Goal: Task Accomplishment & Management: Complete application form

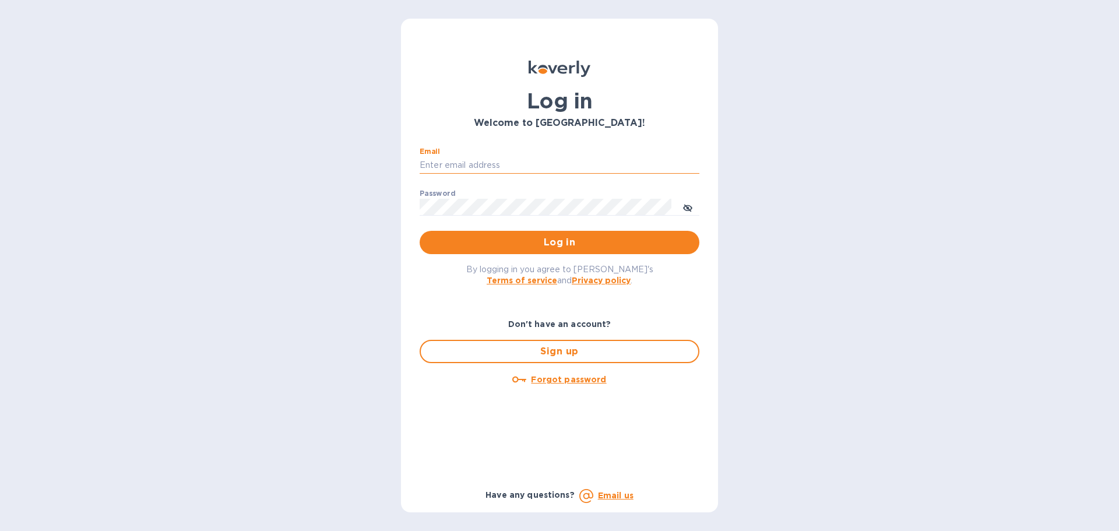
click at [452, 167] on input "Email" at bounding box center [559, 165] width 280 height 17
type input "[PERSON_NAME][EMAIL_ADDRESS][PERSON_NAME][DOMAIN_NAME]"
click at [590, 252] on button "Log in" at bounding box center [559, 242] width 280 height 23
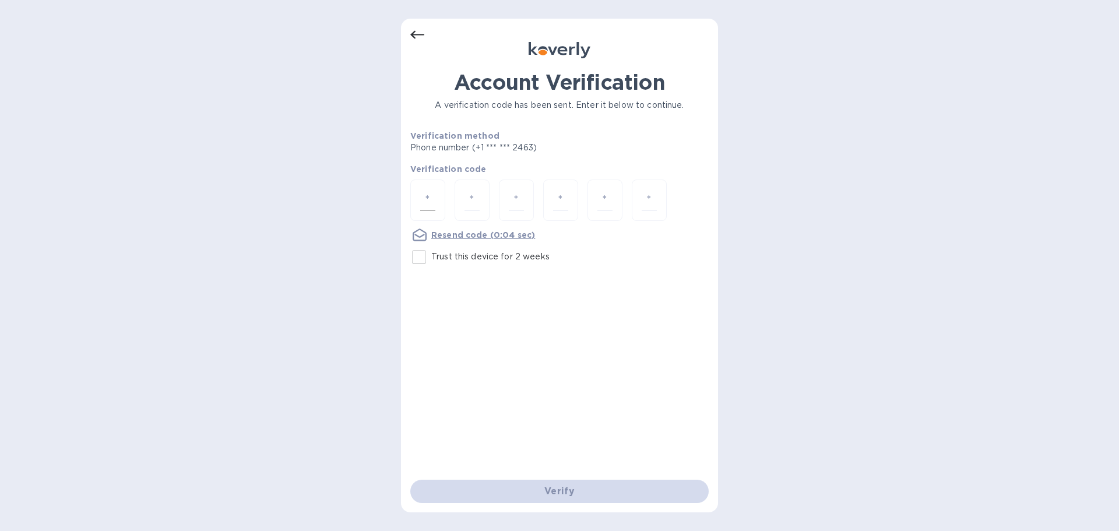
click at [418, 192] on div at bounding box center [427, 199] width 35 height 41
type input "7"
type input "9"
type input "3"
type input "1"
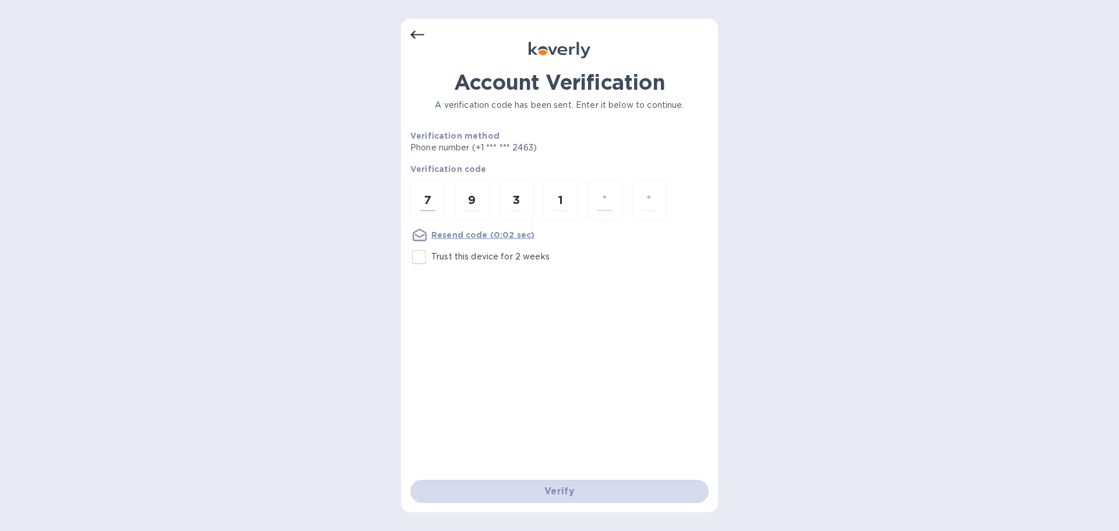
type input "9"
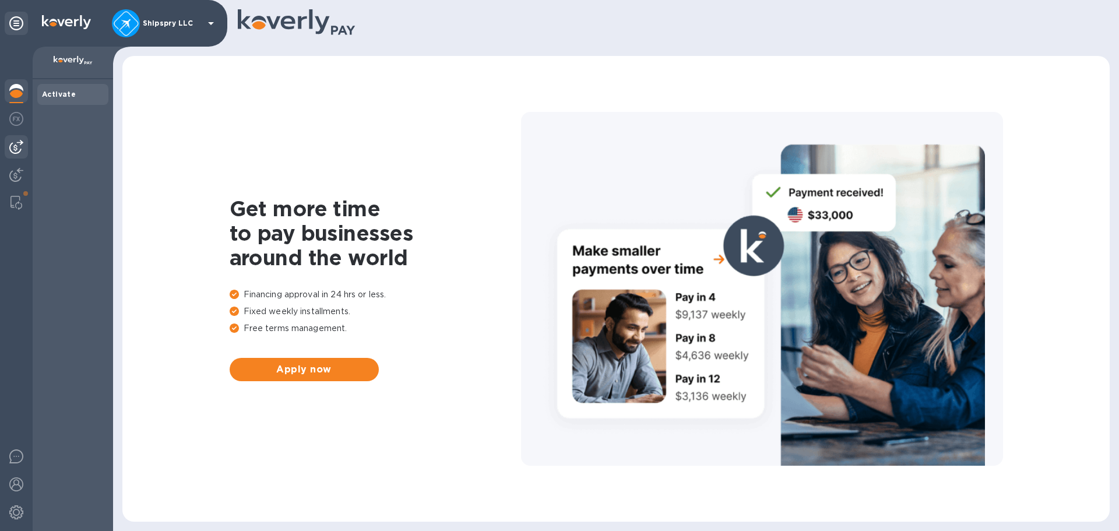
click at [16, 145] on img at bounding box center [16, 147] width 14 height 14
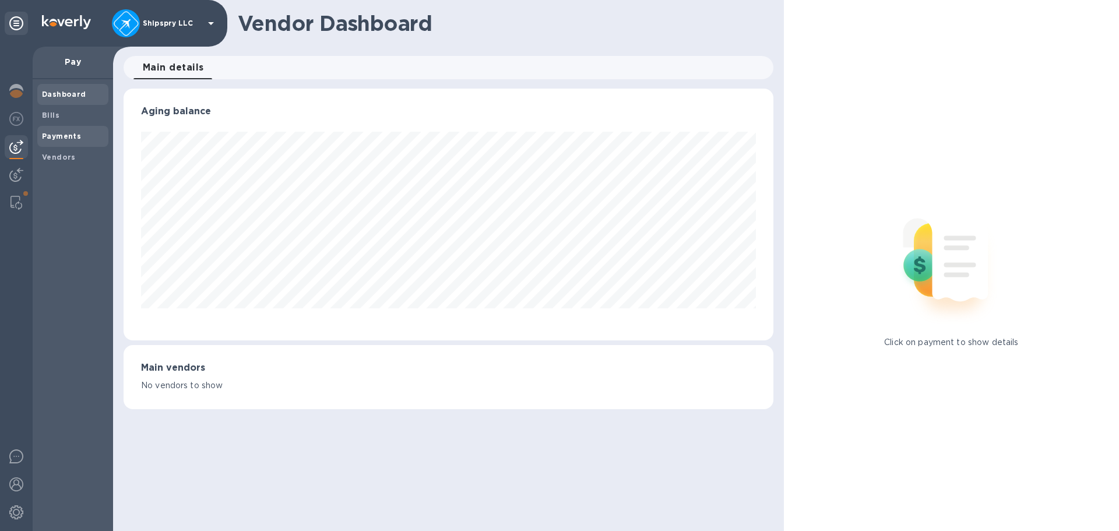
scroll to position [252, 649]
click at [62, 160] on b "Vendors" at bounding box center [59, 157] width 34 height 9
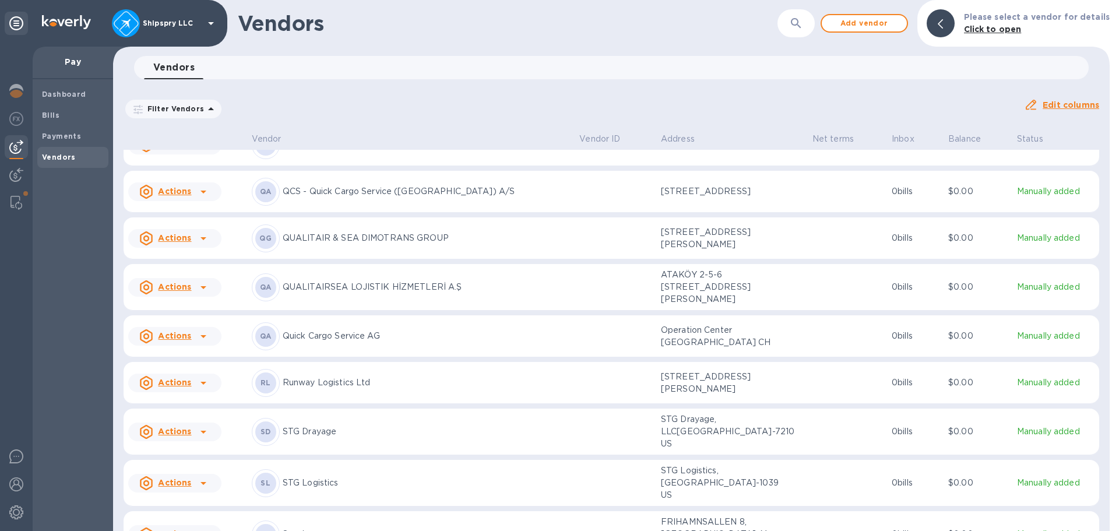
scroll to position [2797, 0]
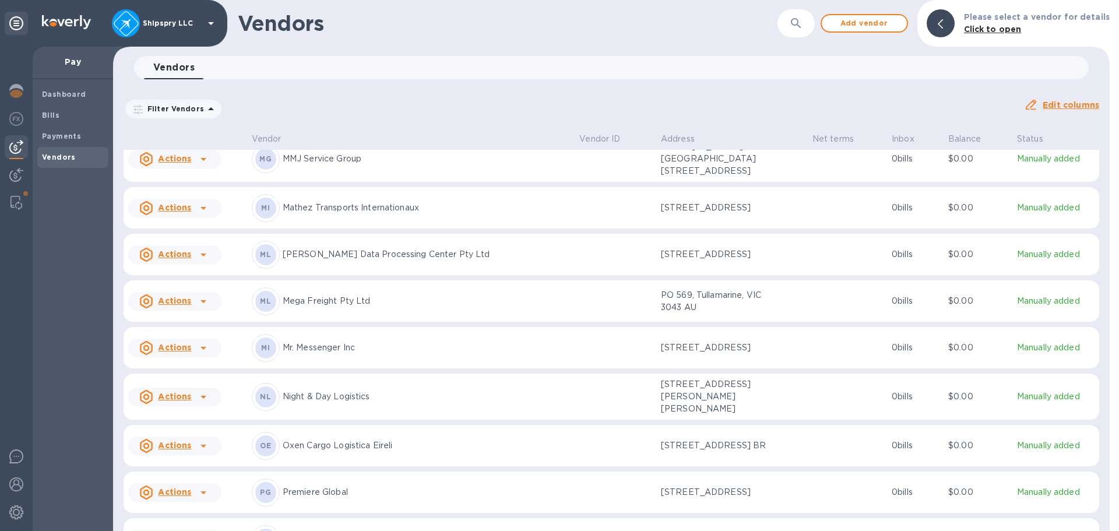
click at [209, 311] on div at bounding box center [203, 301] width 19 height 19
click at [199, 403] on b "Add new bill" at bounding box center [188, 398] width 54 height 9
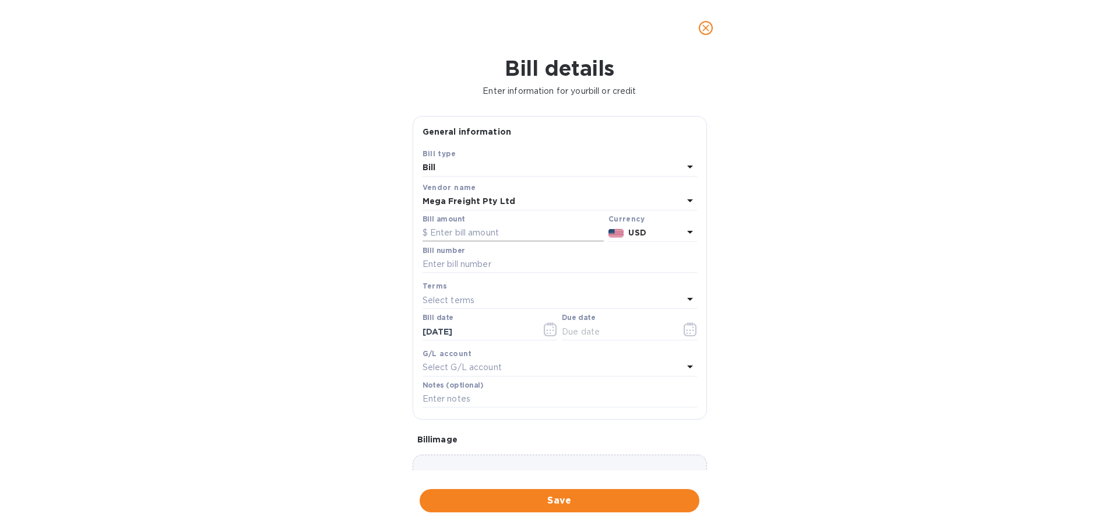
click at [480, 231] on input "text" at bounding box center [512, 232] width 181 height 17
type input "2,600"
click at [688, 233] on icon at bounding box center [690, 232] width 14 height 14
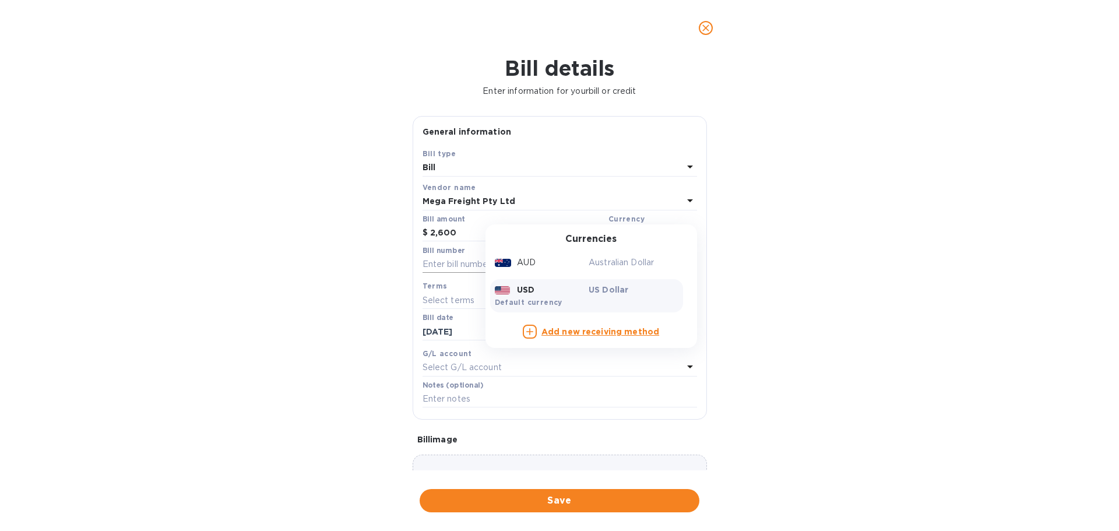
click at [615, 255] on div "Australian Dollar" at bounding box center [633, 262] width 94 height 17
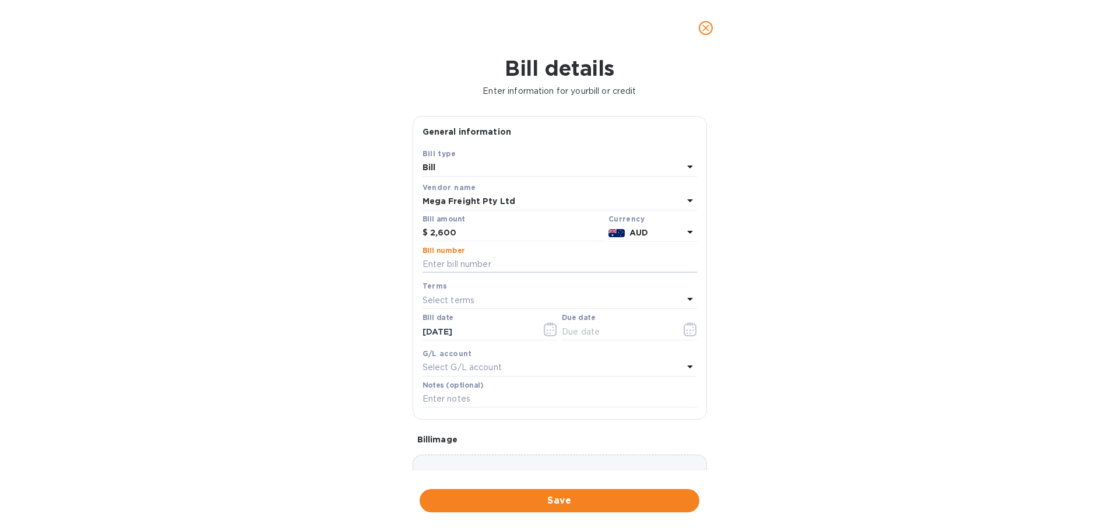
drag, startPoint x: 454, startPoint y: 264, endPoint x: 386, endPoint y: 261, distance: 68.2
click at [454, 263] on input "text" at bounding box center [559, 264] width 274 height 17
type input "00081137"
click at [548, 328] on icon "button" at bounding box center [550, 329] width 13 height 14
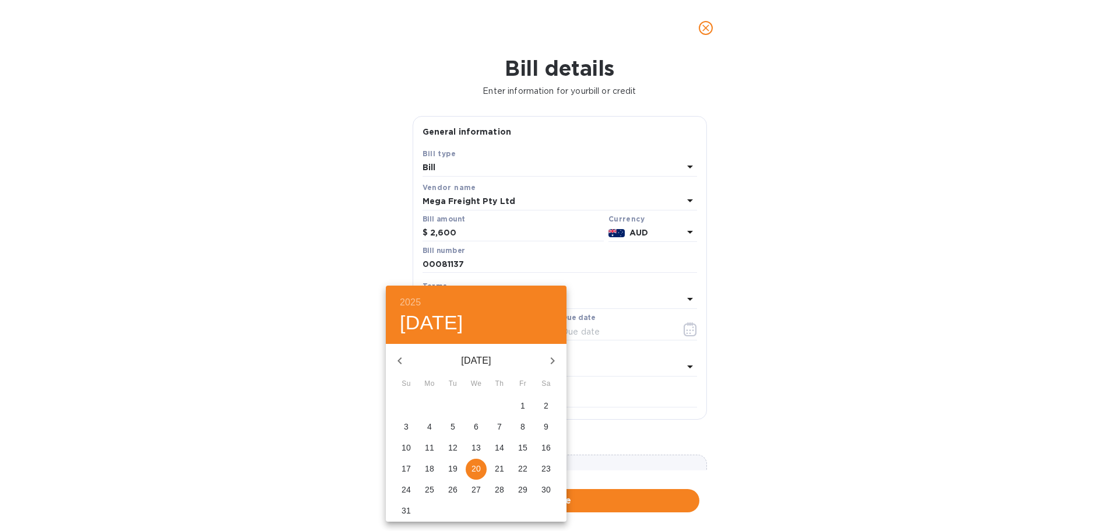
click at [524, 446] on p "15" at bounding box center [522, 448] width 9 height 12
type input "[DATE]"
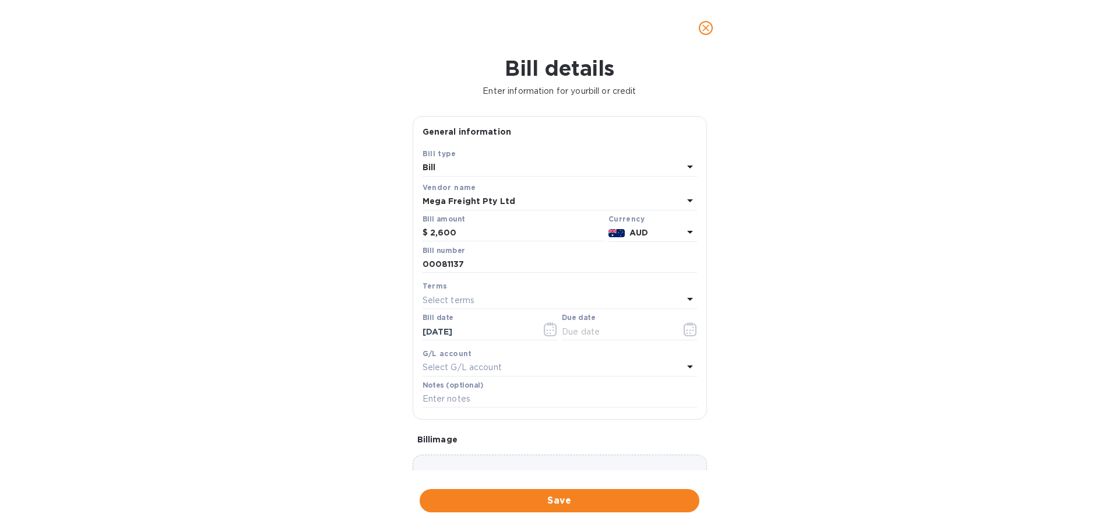
click at [465, 301] on p "Select terms" at bounding box center [448, 300] width 52 height 12
click at [455, 371] on p "Net 30" at bounding box center [555, 367] width 246 height 12
click at [683, 329] on icon "button" at bounding box center [689, 329] width 13 height 14
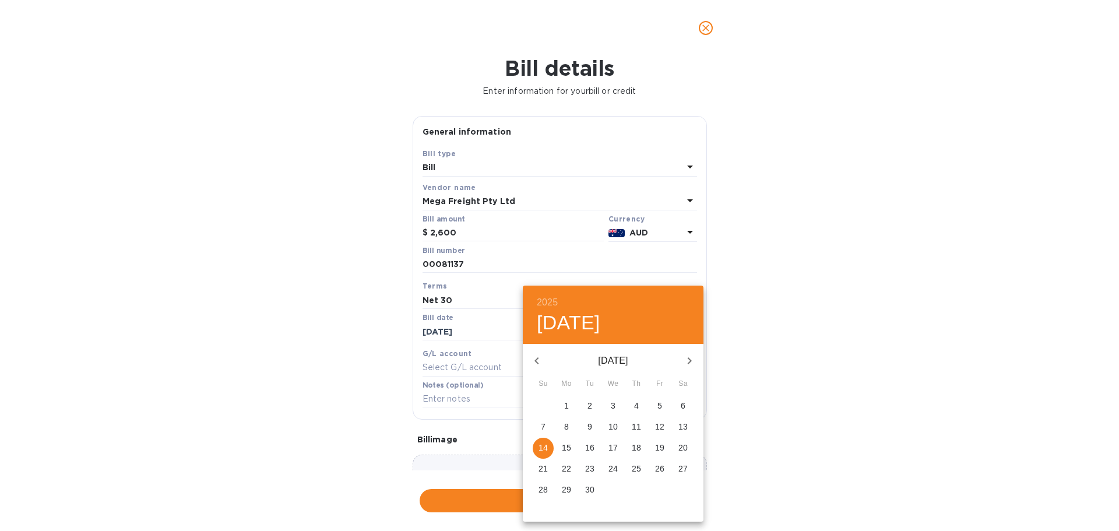
click at [588, 485] on p "30" at bounding box center [589, 490] width 9 height 12
type input "[DATE]"
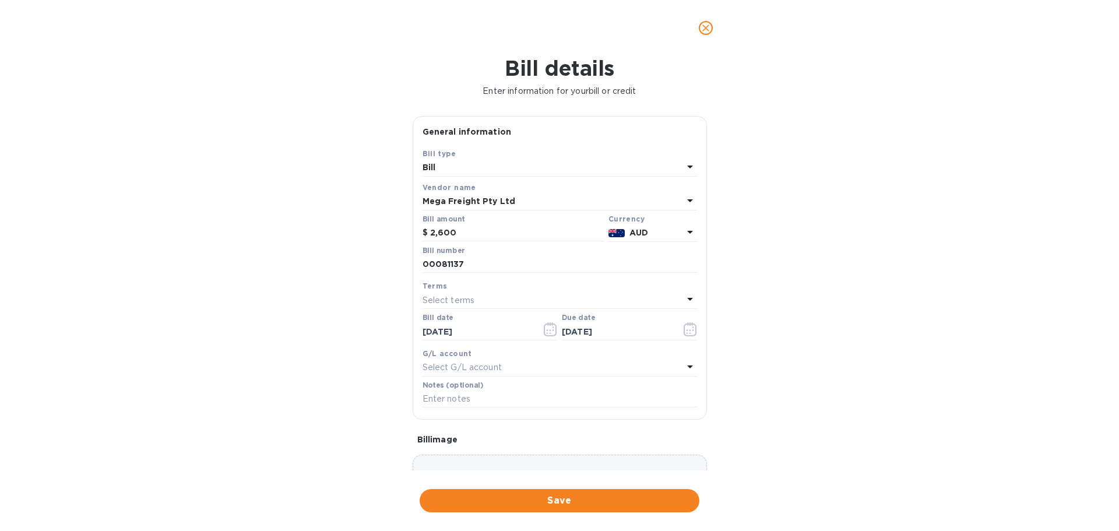
click at [479, 365] on p "Select G/L account" at bounding box center [461, 367] width 79 height 12
click at [456, 432] on p "Accounts Payable" at bounding box center [555, 434] width 246 height 12
click at [454, 396] on input "text" at bounding box center [559, 398] width 274 height 17
type input "Shipment # 39715"
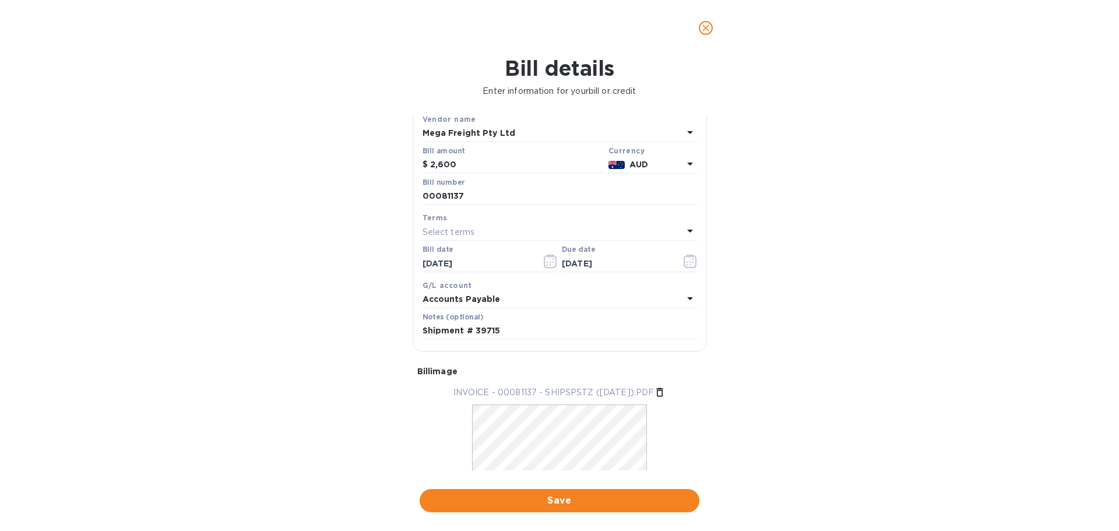
click at [590, 509] on button "Save" at bounding box center [559, 500] width 280 height 23
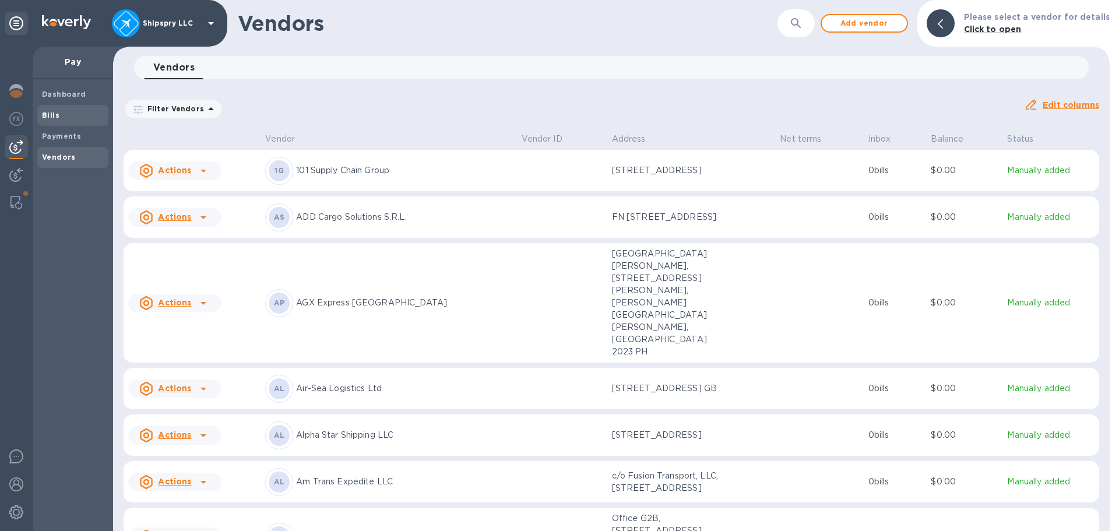
click at [54, 117] on b "Bills" at bounding box center [50, 115] width 17 height 9
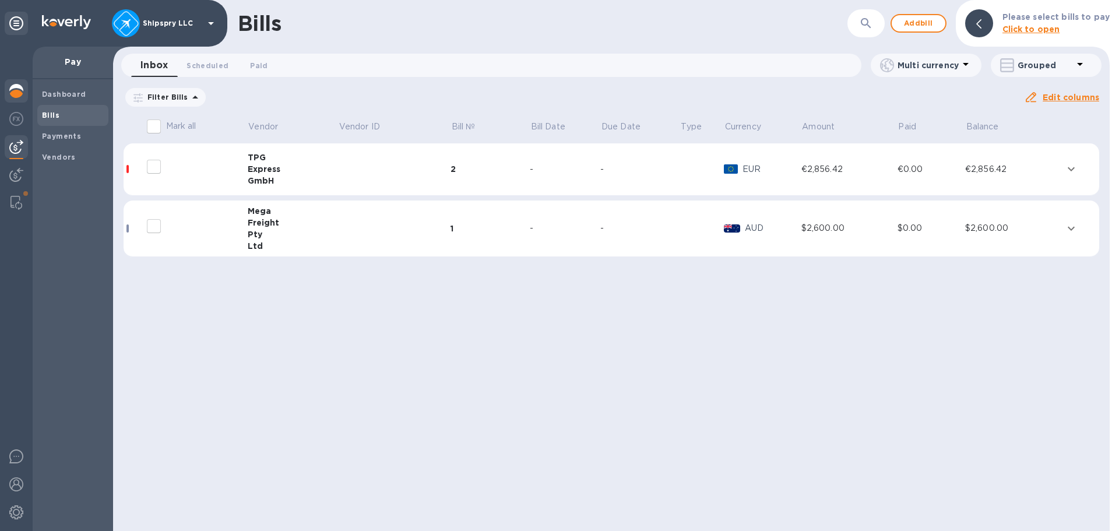
click at [12, 95] on img at bounding box center [16, 91] width 14 height 14
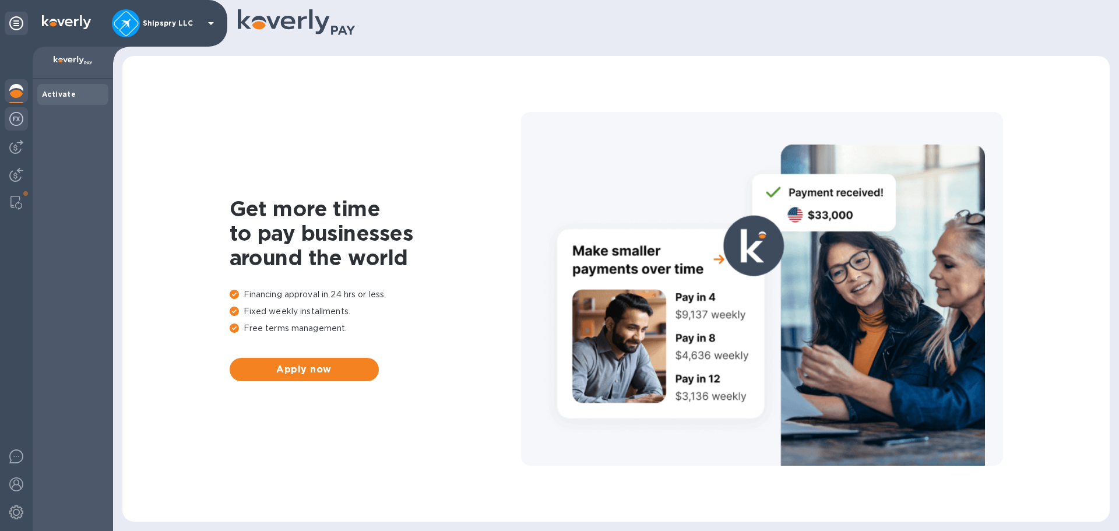
click at [9, 118] on div at bounding box center [16, 120] width 23 height 26
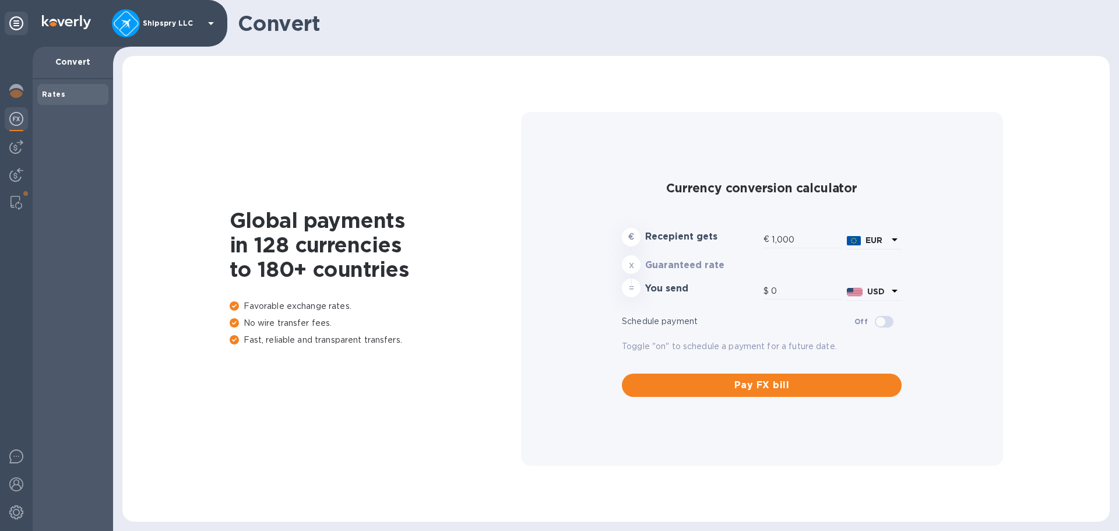
type input "1,170.83"
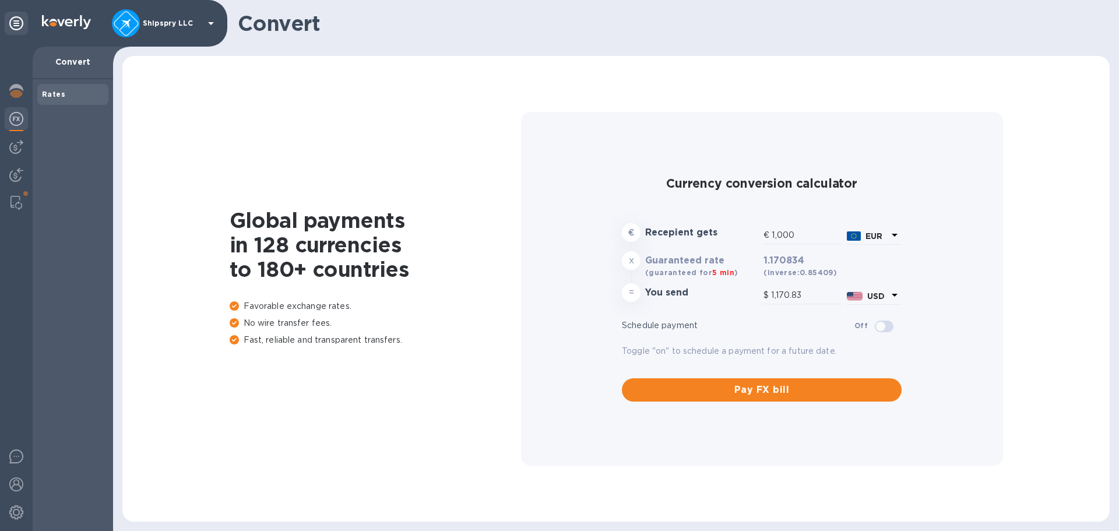
click at [888, 235] on icon at bounding box center [894, 235] width 14 height 14
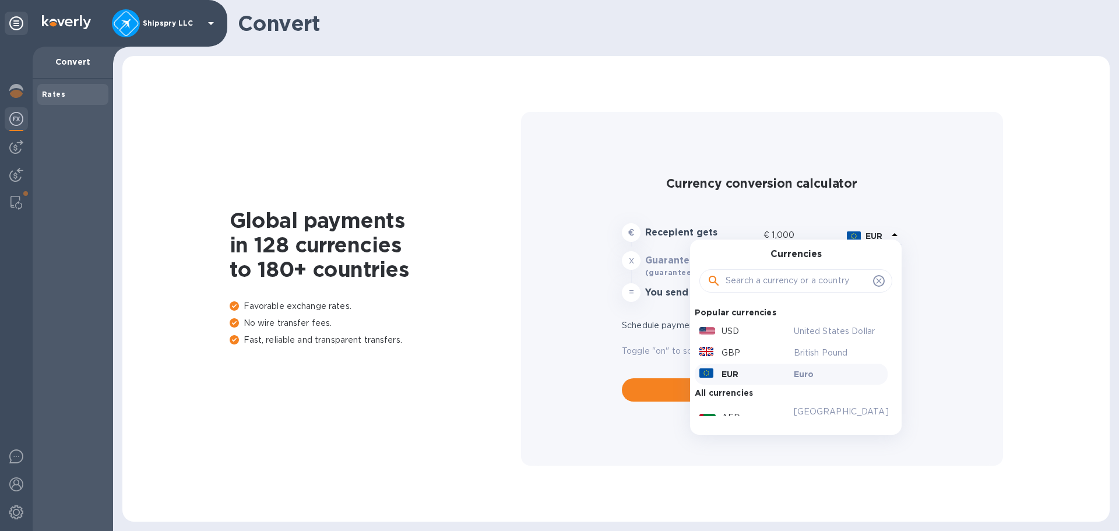
click at [810, 277] on input "text" at bounding box center [796, 280] width 143 height 17
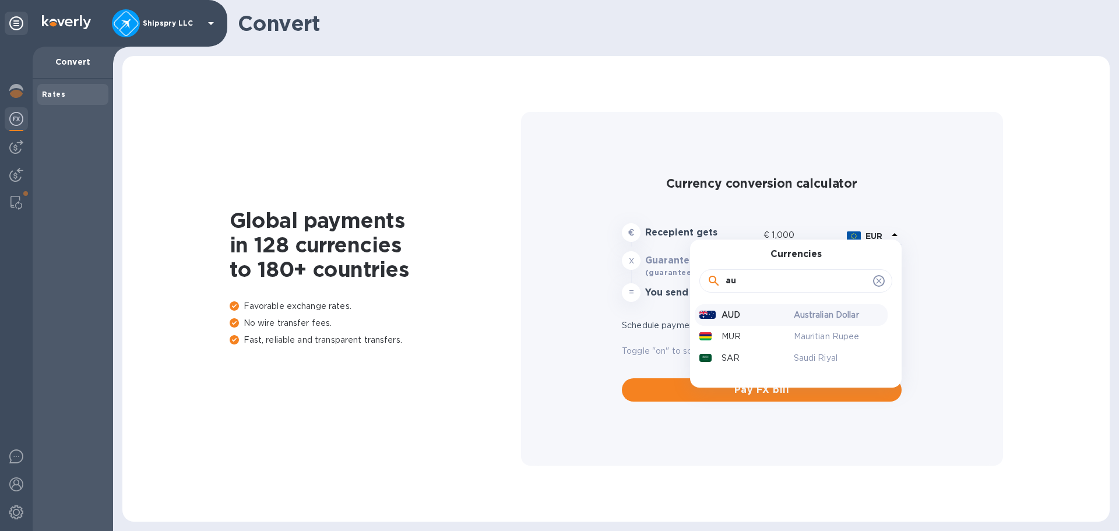
type input "au"
click at [784, 318] on div "AUD" at bounding box center [744, 314] width 94 height 17
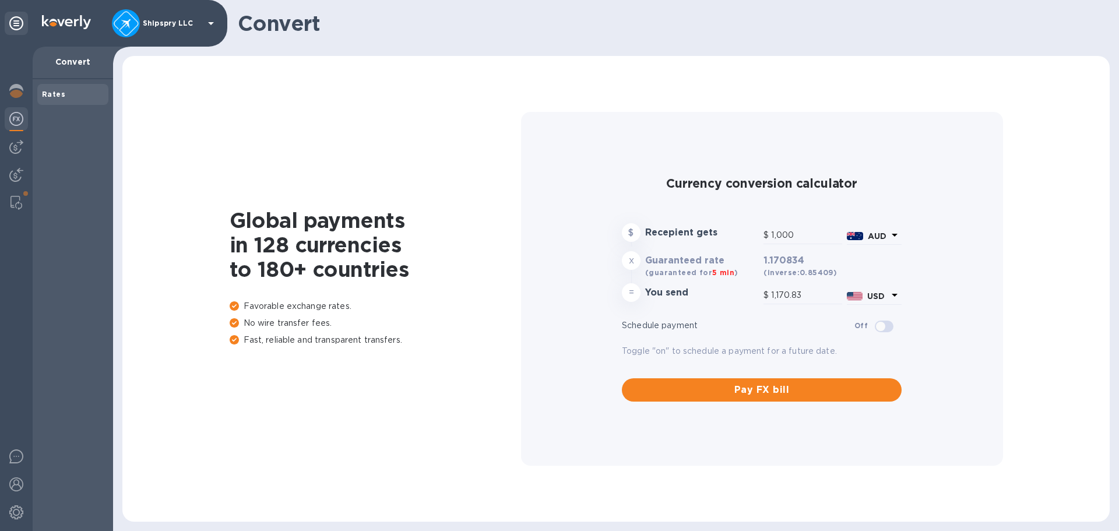
type input "646.46"
drag, startPoint x: 799, startPoint y: 234, endPoint x: 701, endPoint y: 246, distance: 99.3
click at [701, 246] on div "$ Recepient gets $ 1,000 AUD" at bounding box center [761, 234] width 284 height 27
type input "2"
type input "1.29"
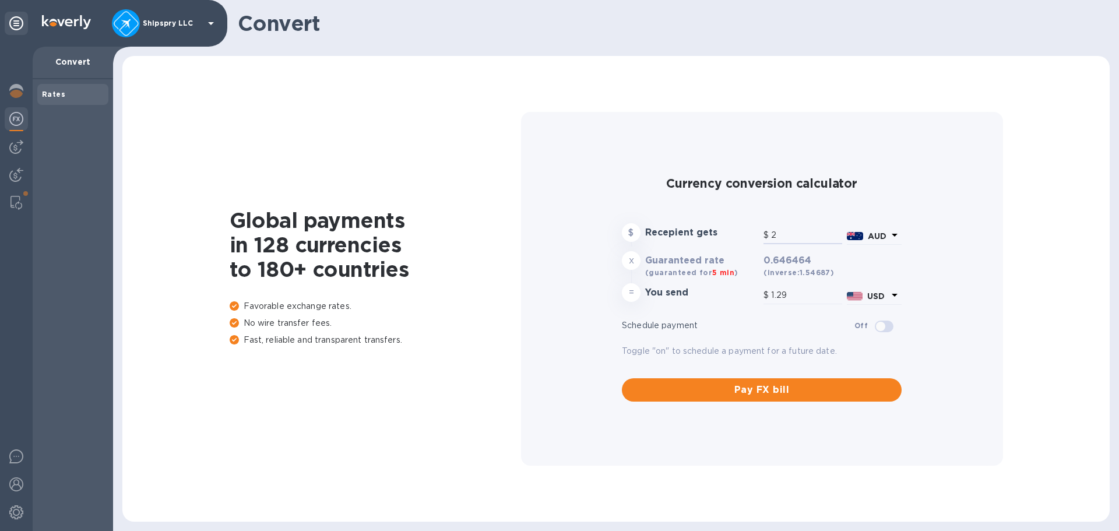
type input "26"
type input "16.81"
type input "260"
type input "168.08"
type input "2,600"
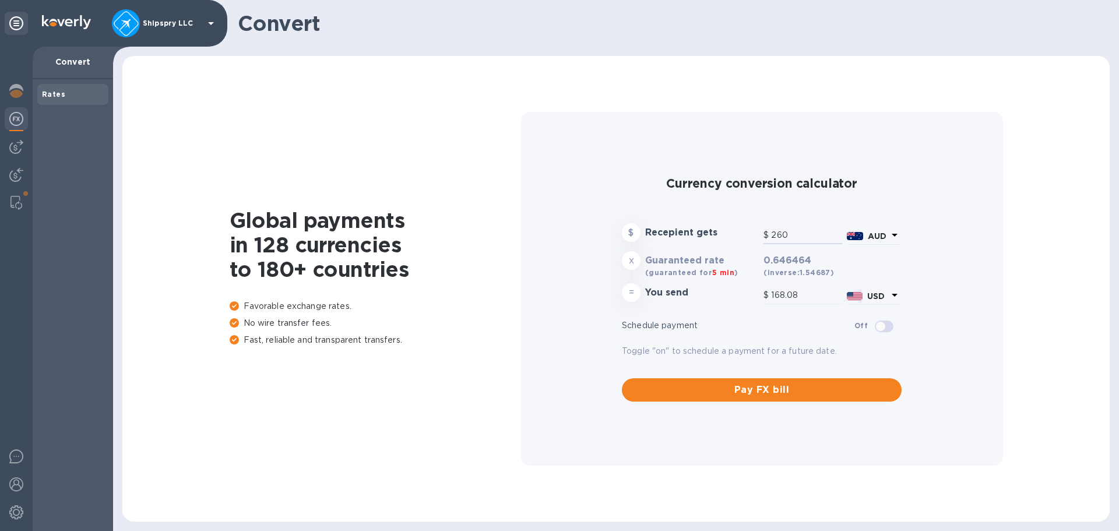
type input "1,680.81"
type input "2,600"
click at [15, 152] on img at bounding box center [16, 147] width 14 height 14
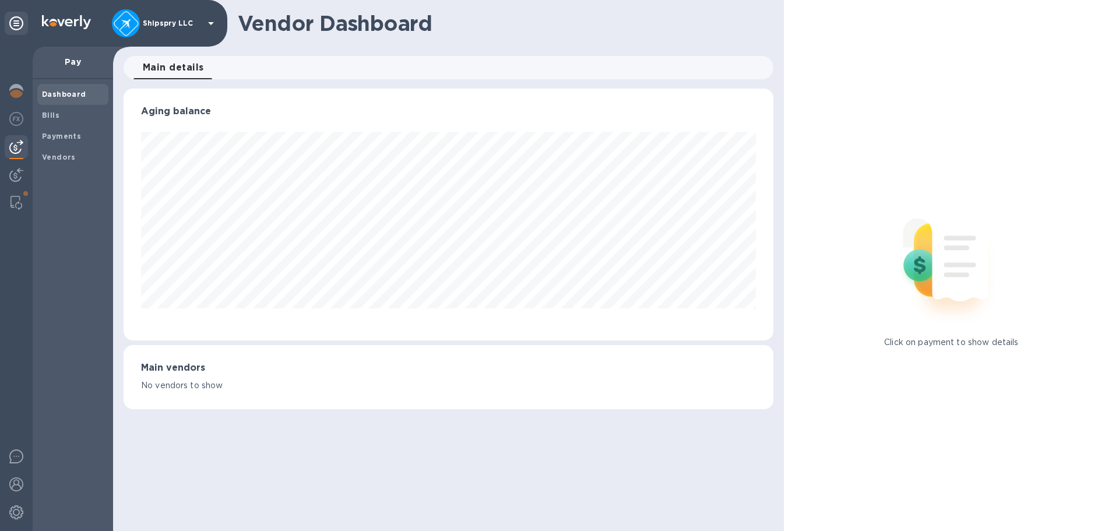
scroll to position [252, 649]
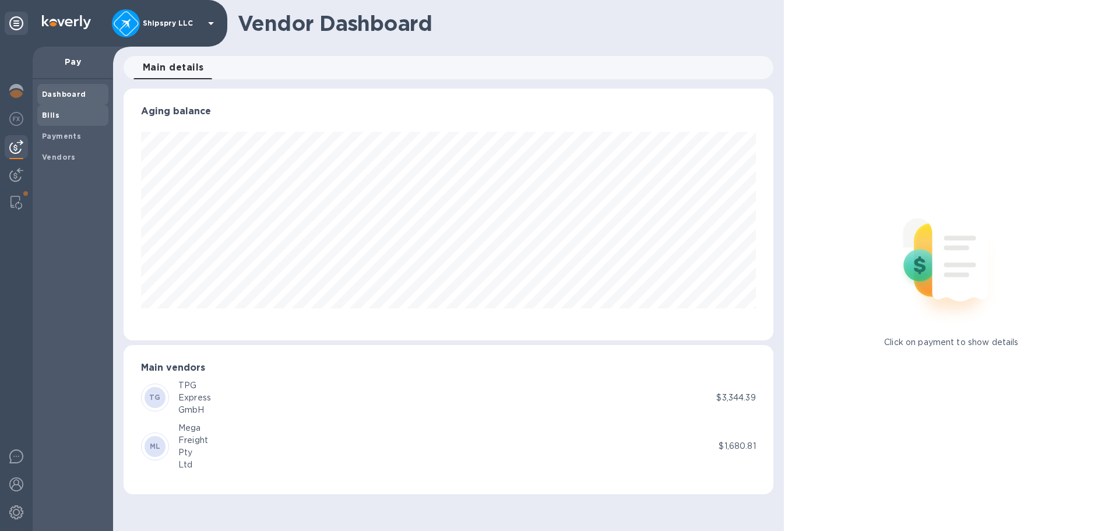
click at [62, 121] on div "Bills" at bounding box center [72, 115] width 71 height 21
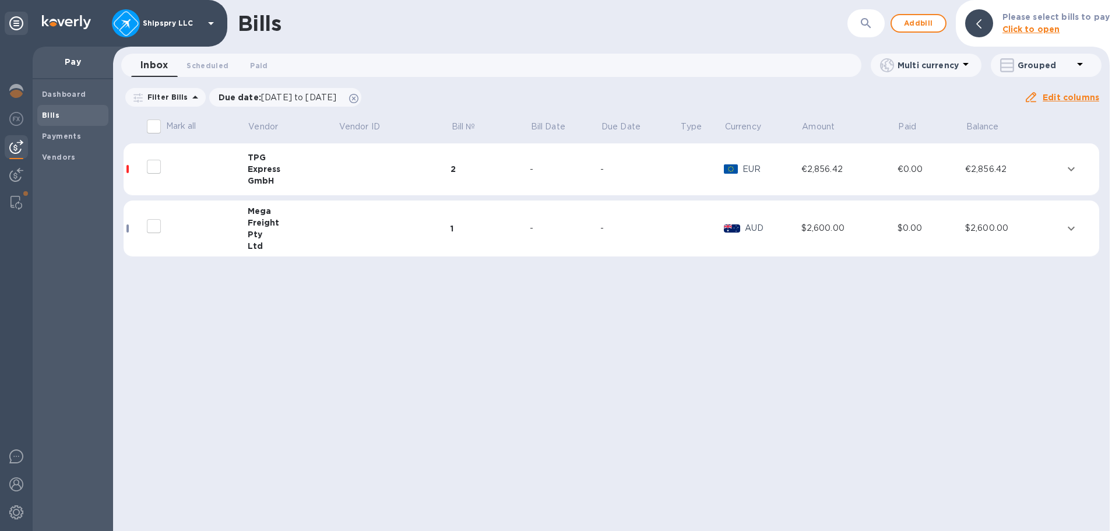
click at [601, 244] on tr "Mega Freight Pty Ltd 1 - - AUD $2,600.00 $0.00 $2,600.00" at bounding box center [611, 228] width 975 height 57
